Goal: Browse casually

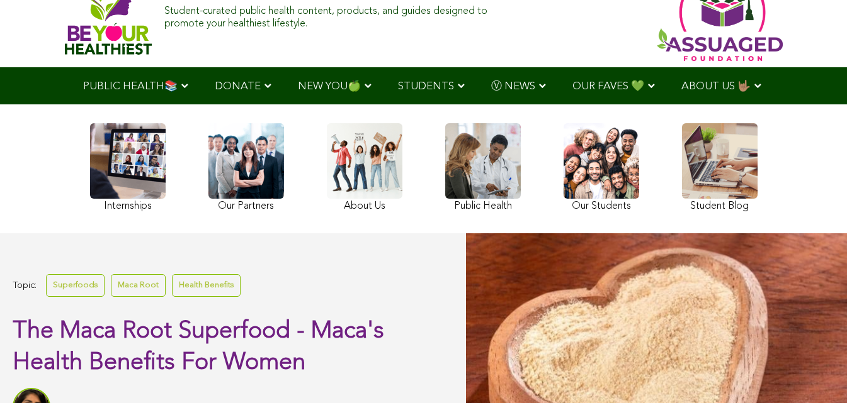
scroll to position [136, 0]
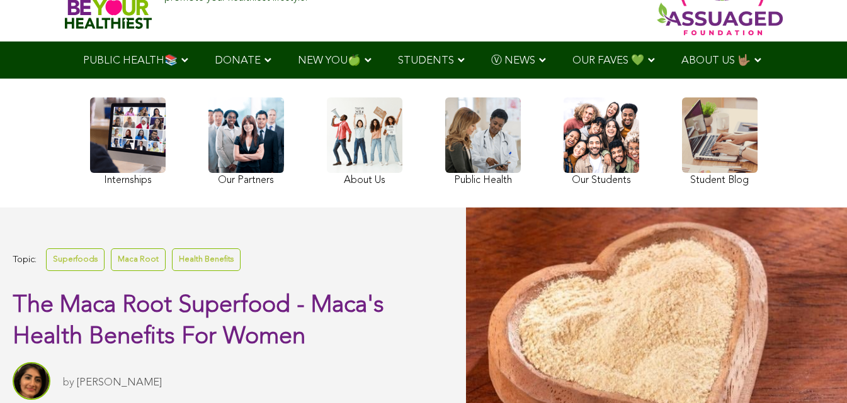
click at [563, 144] on link at bounding box center [601, 144] width 76 height 92
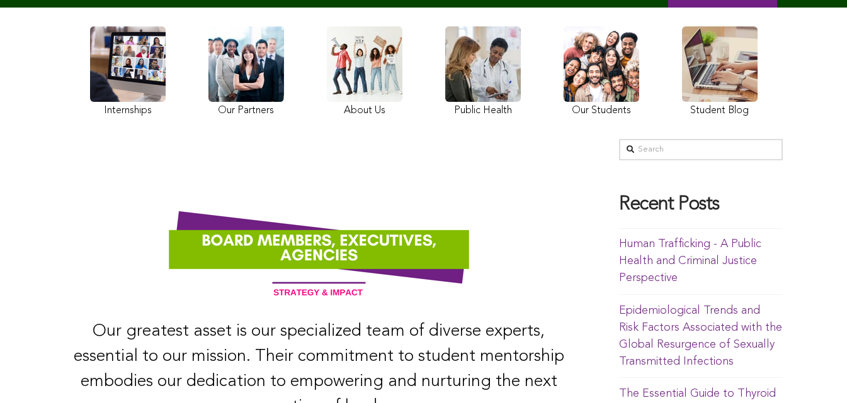
scroll to position [93, 0]
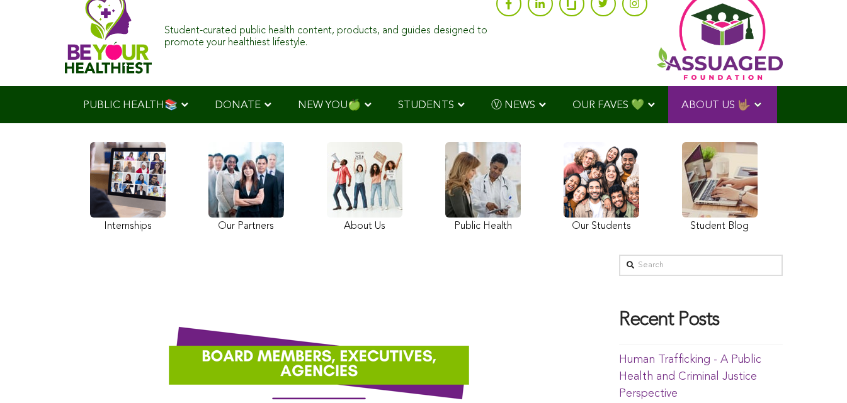
click at [682, 220] on link at bounding box center [720, 189] width 76 height 94
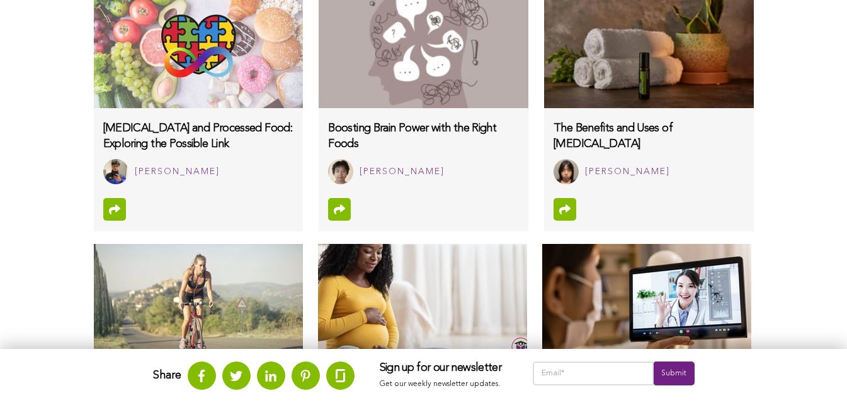
scroll to position [1285, 0]
